Goal: Task Accomplishment & Management: Use online tool/utility

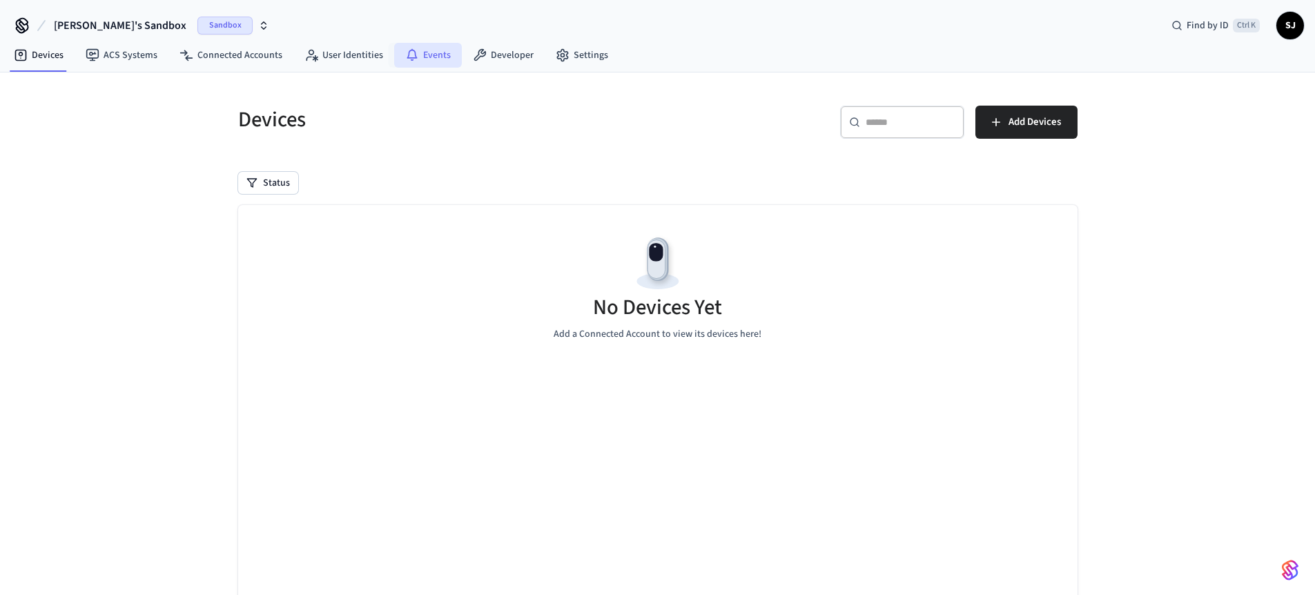
click at [425, 60] on link "Events" at bounding box center [428, 55] width 68 height 25
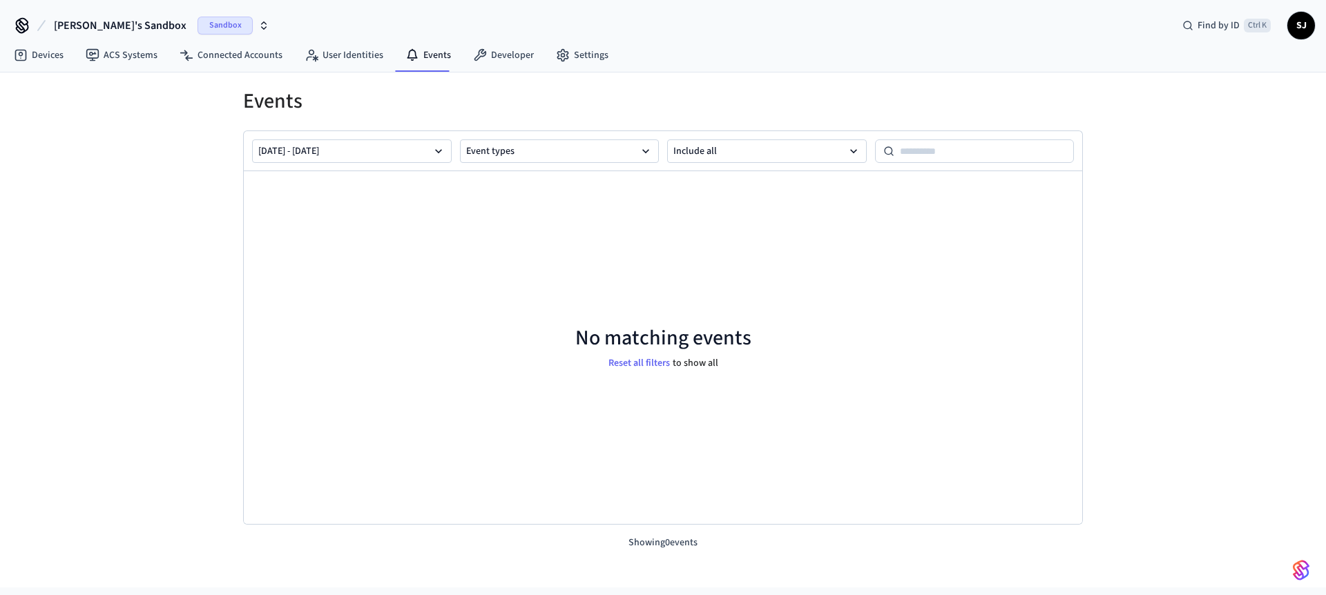
click at [115, 17] on span "[PERSON_NAME]'s Sandbox" at bounding box center [120, 25] width 133 height 17
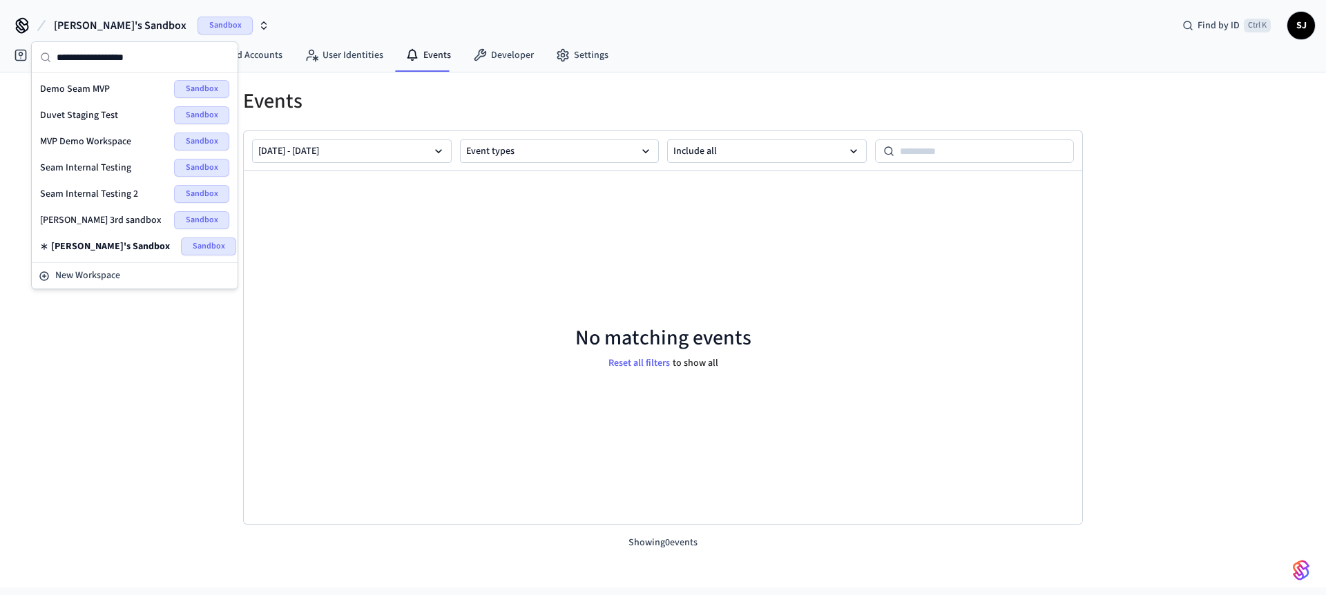
click at [75, 189] on span "Seam Internal Testing 2" at bounding box center [89, 194] width 98 height 14
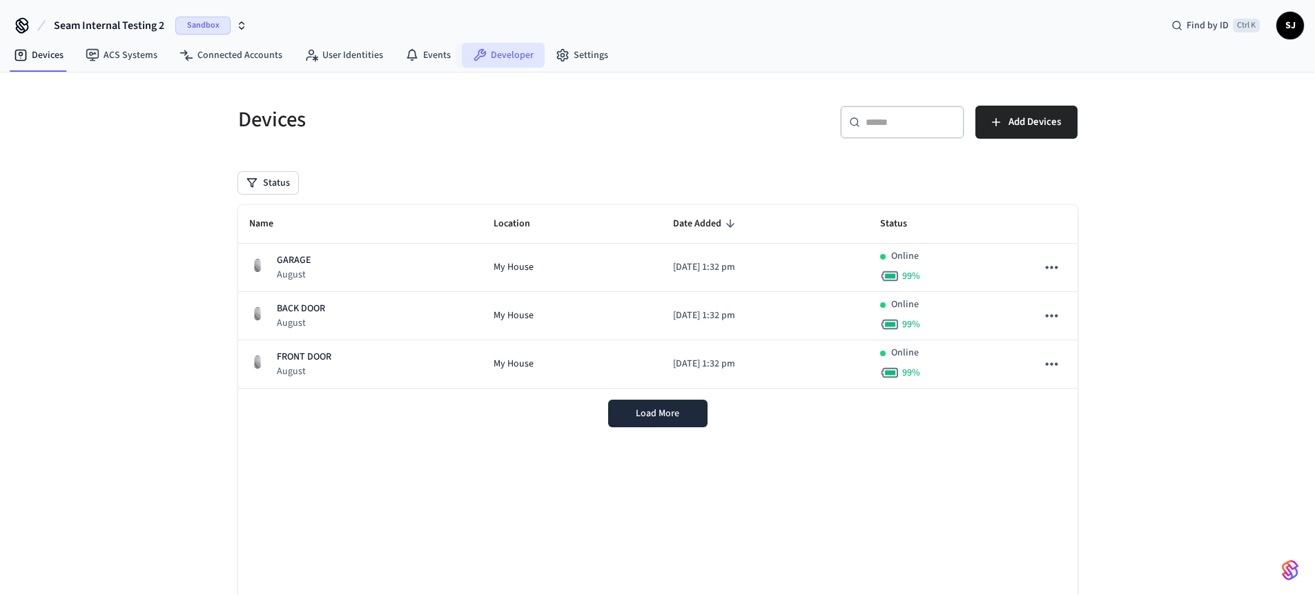
click at [516, 51] on link "Developer" at bounding box center [503, 55] width 83 height 25
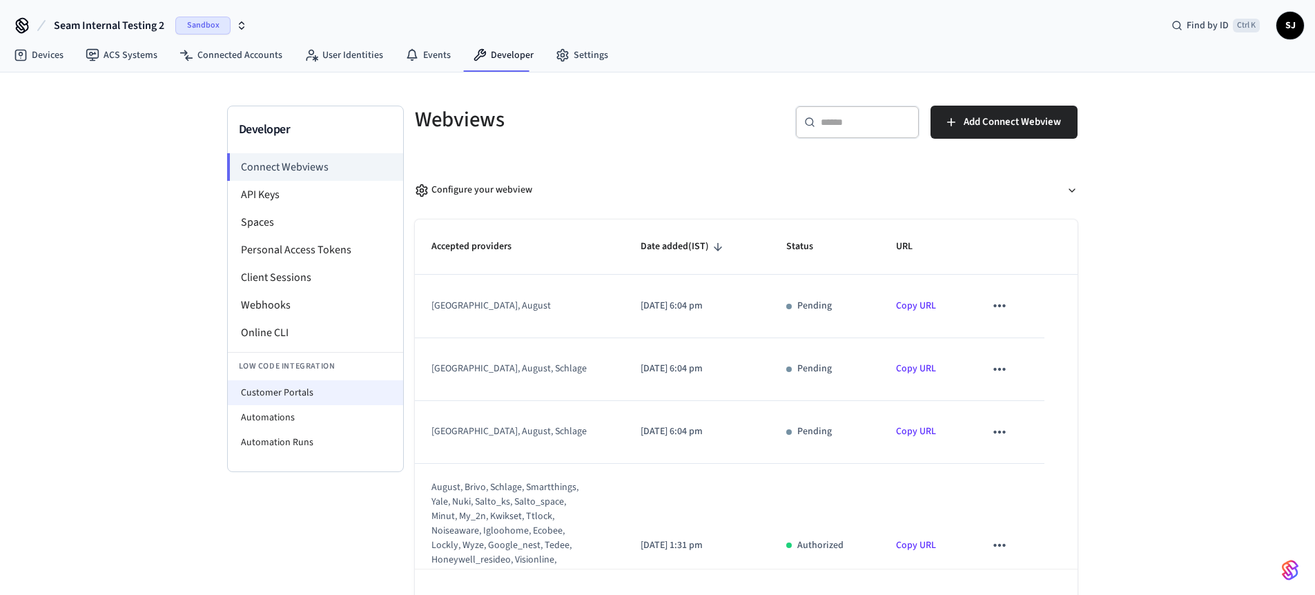
click at [270, 387] on li "Customer Portals" at bounding box center [315, 392] width 175 height 25
select select "**********"
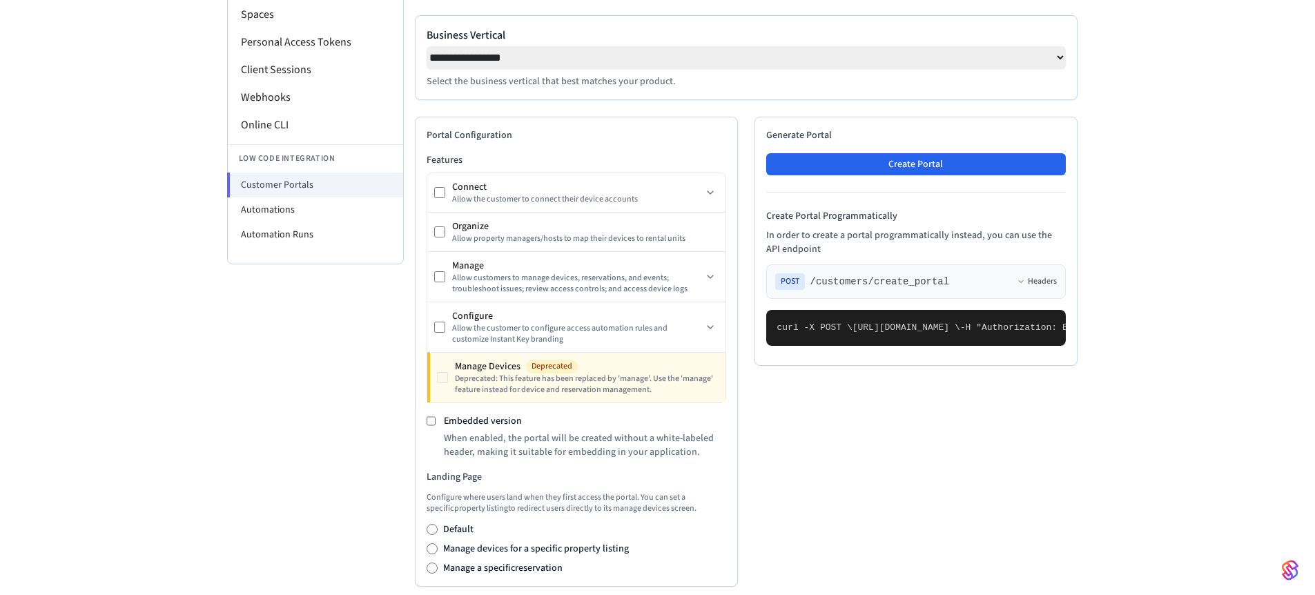
scroll to position [211, 0]
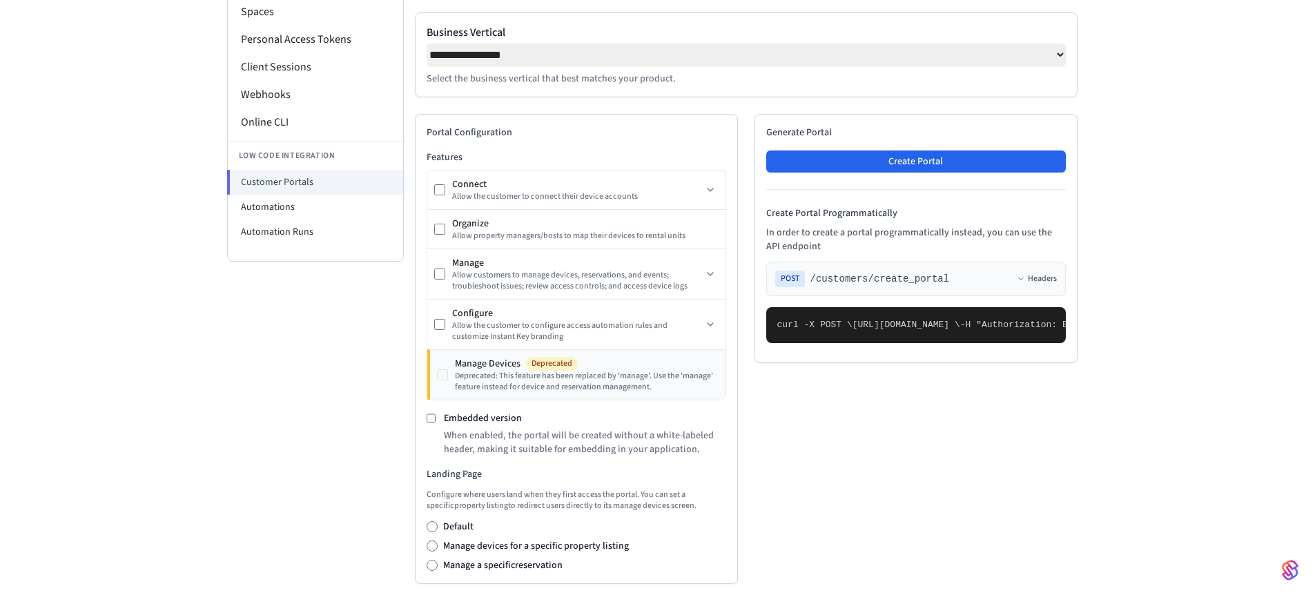
click at [652, 391] on div "Deprecated: This feature has been replaced by 'manage'. Use the 'manage' featur…" at bounding box center [587, 382] width 264 height 22
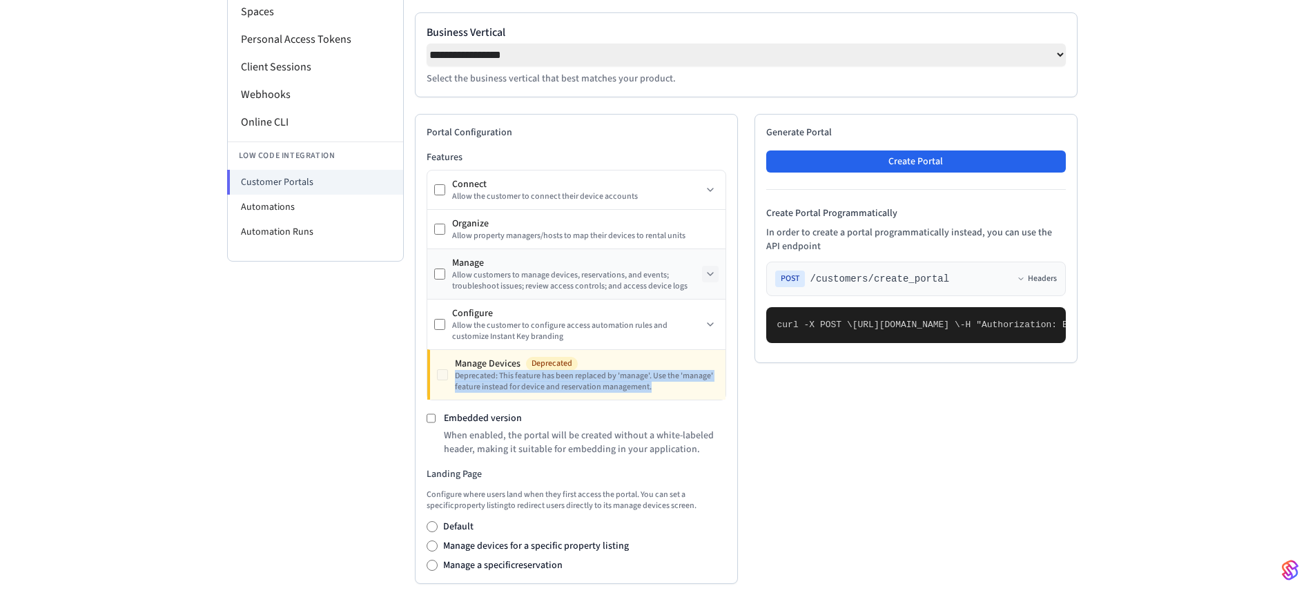
click at [708, 280] on icon at bounding box center [710, 274] width 11 height 11
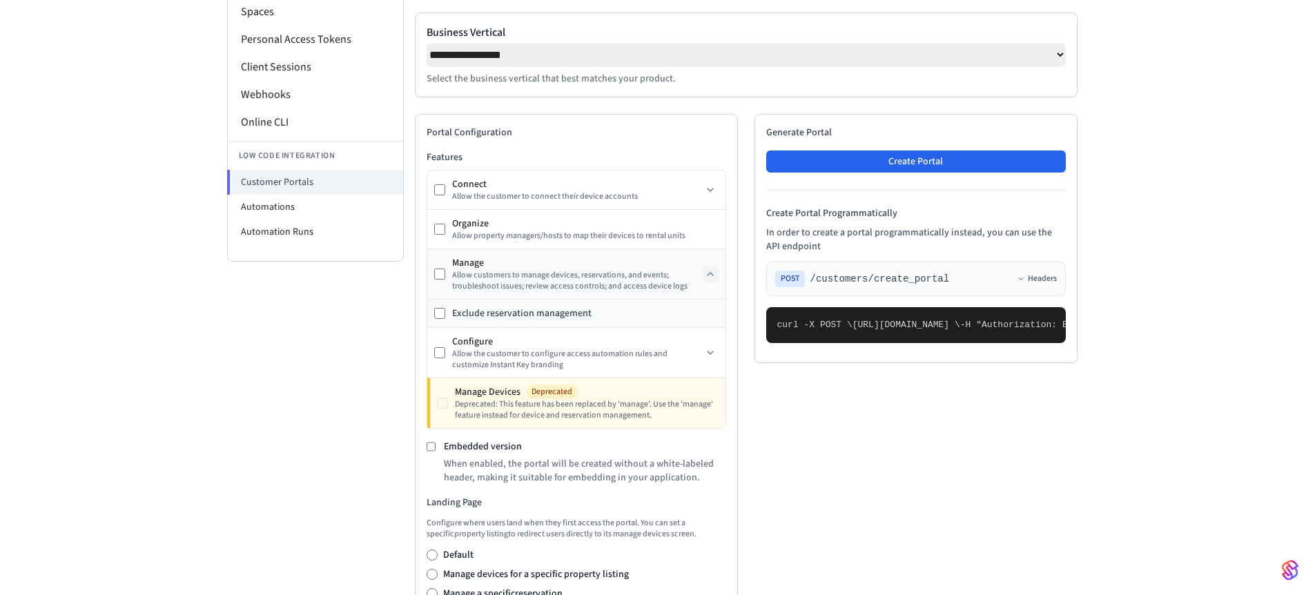
click at [602, 285] on div "Allow customers to manage devices, reservations, and events; troubleshoot issue…" at bounding box center [577, 281] width 250 height 22
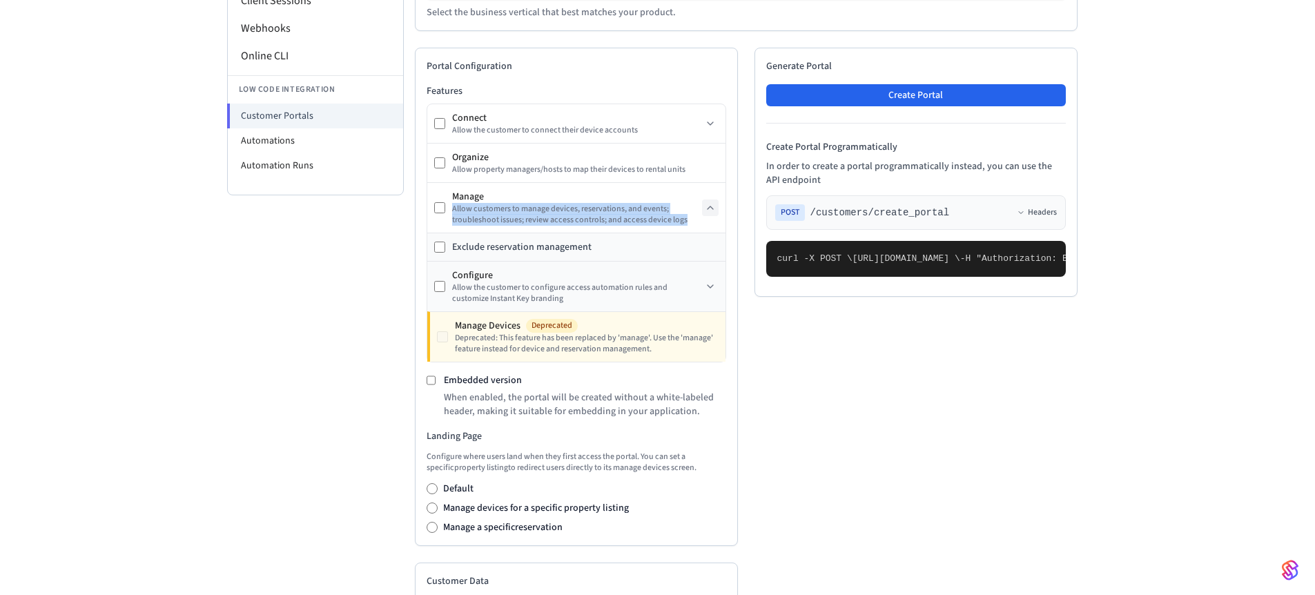
scroll to position [253, 0]
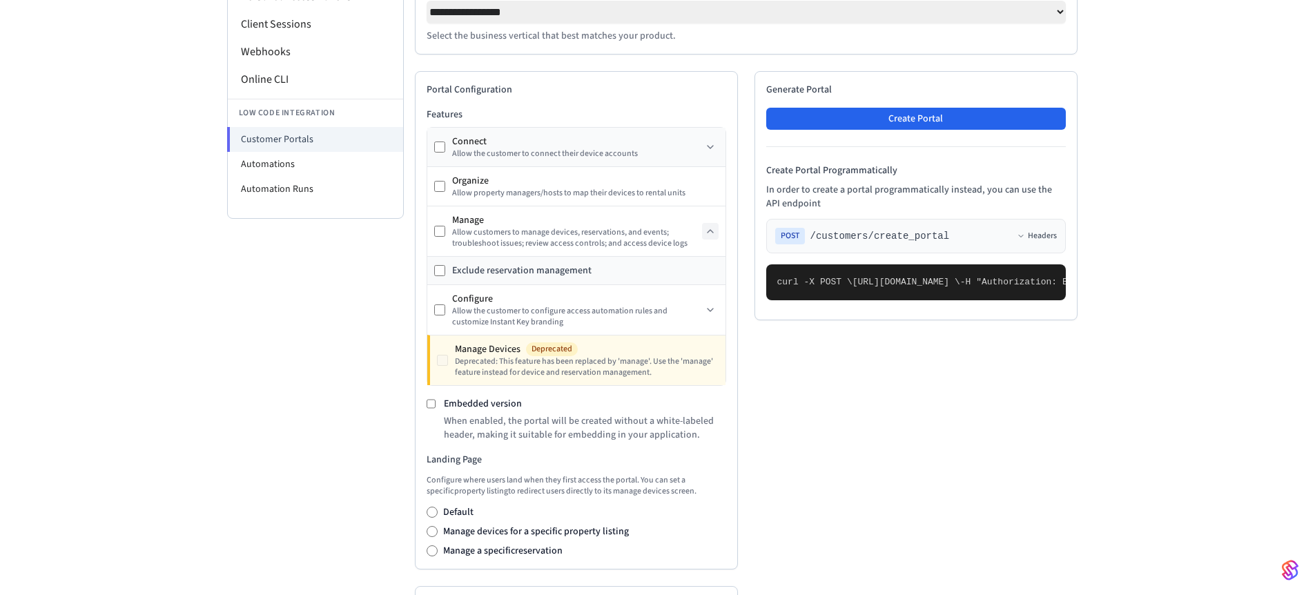
click at [582, 144] on div "Connect" at bounding box center [577, 142] width 250 height 14
click at [717, 148] on button at bounding box center [710, 147] width 17 height 17
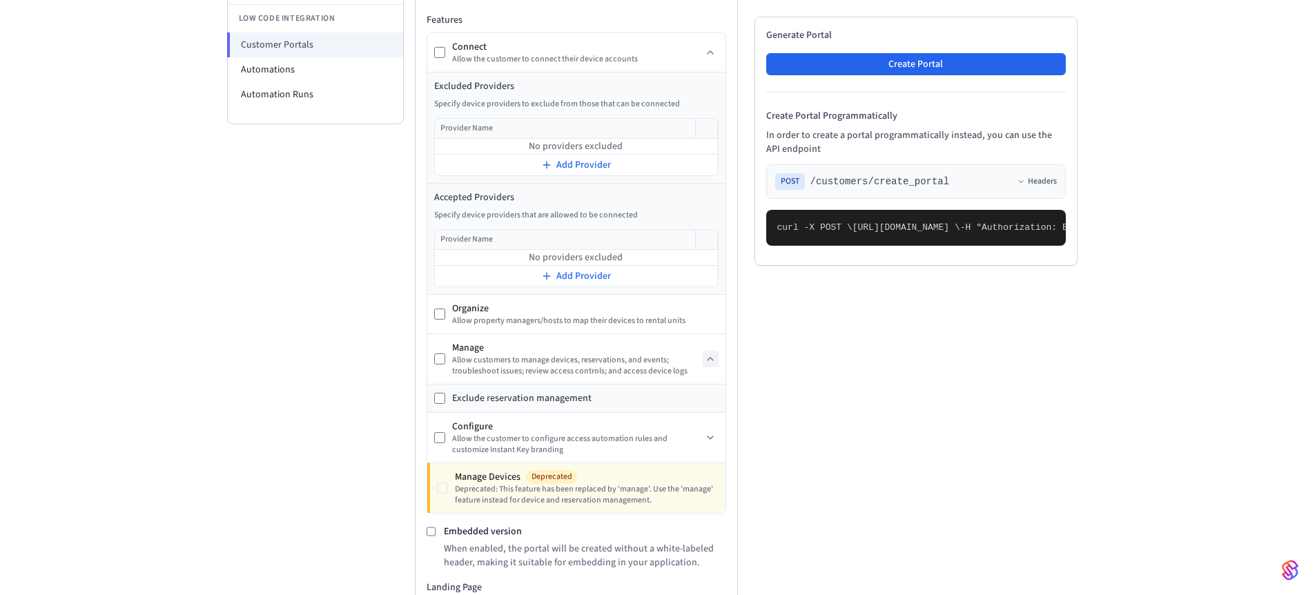
scroll to position [297, 0]
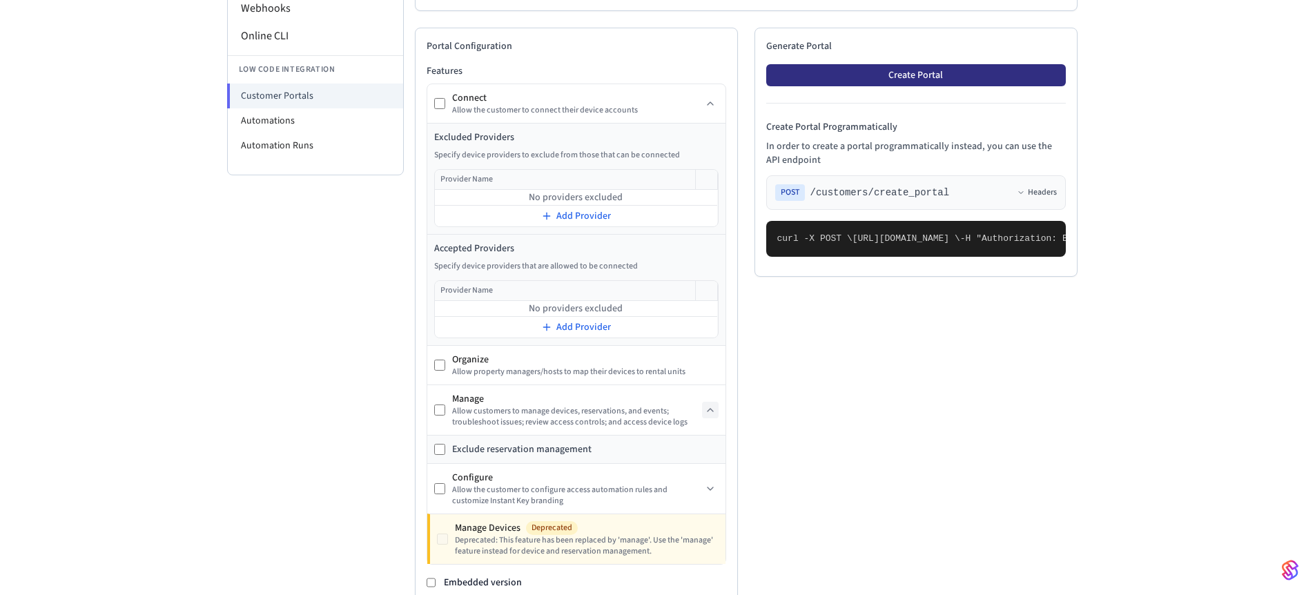
click at [848, 82] on button "Create Portal" at bounding box center [916, 75] width 300 height 22
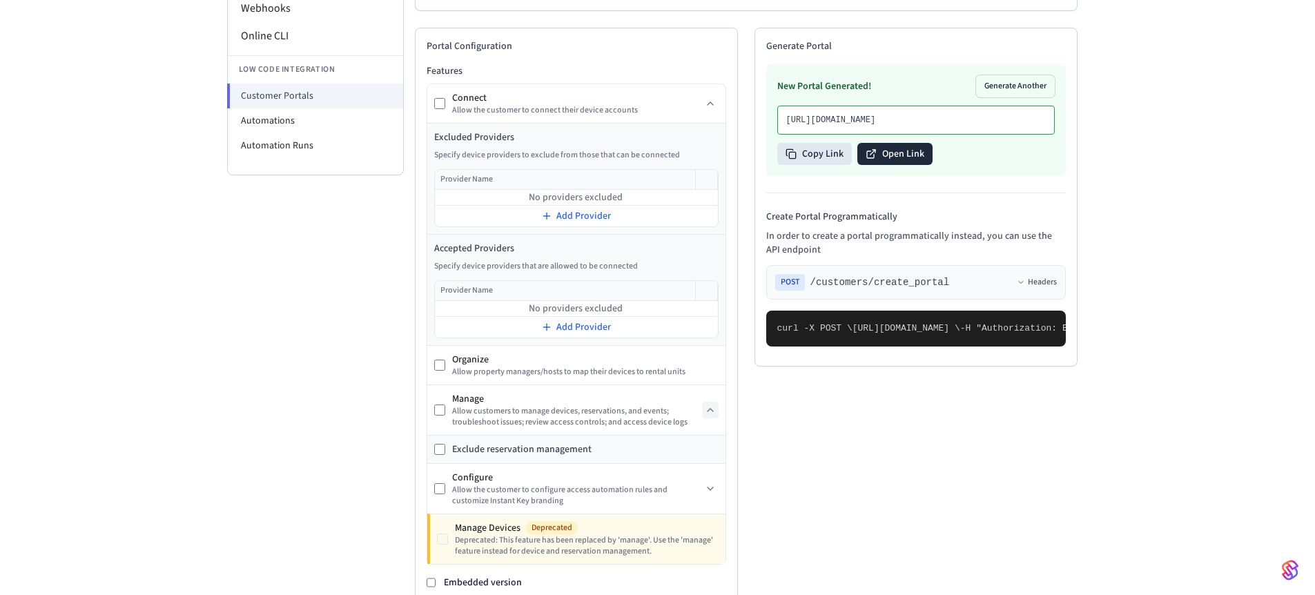
click at [877, 165] on button "Open Link" at bounding box center [894, 154] width 75 height 22
